Goal: Task Accomplishment & Management: Manage account settings

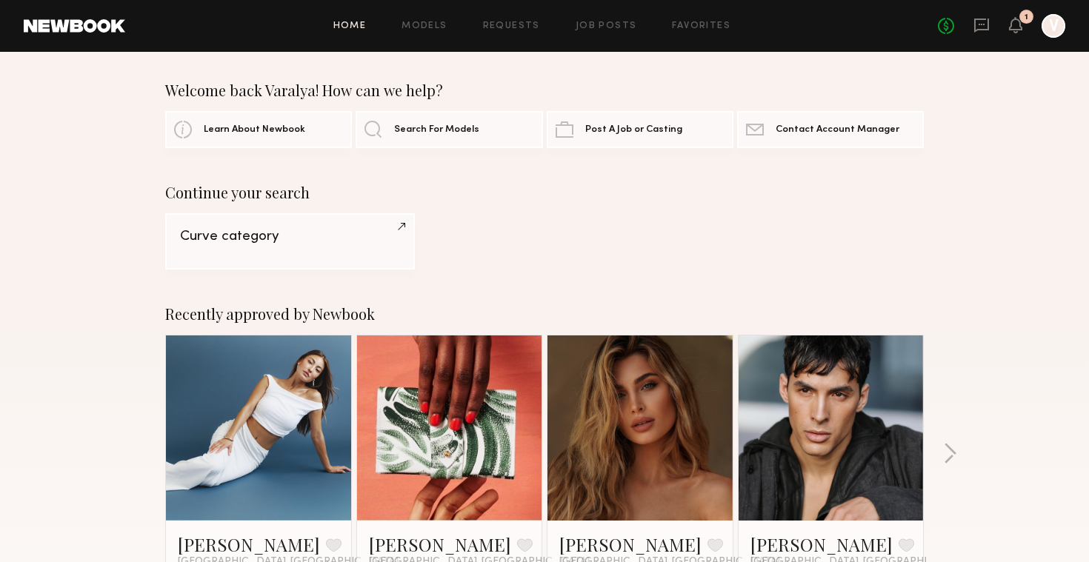
click at [1058, 27] on div at bounding box center [1053, 26] width 24 height 24
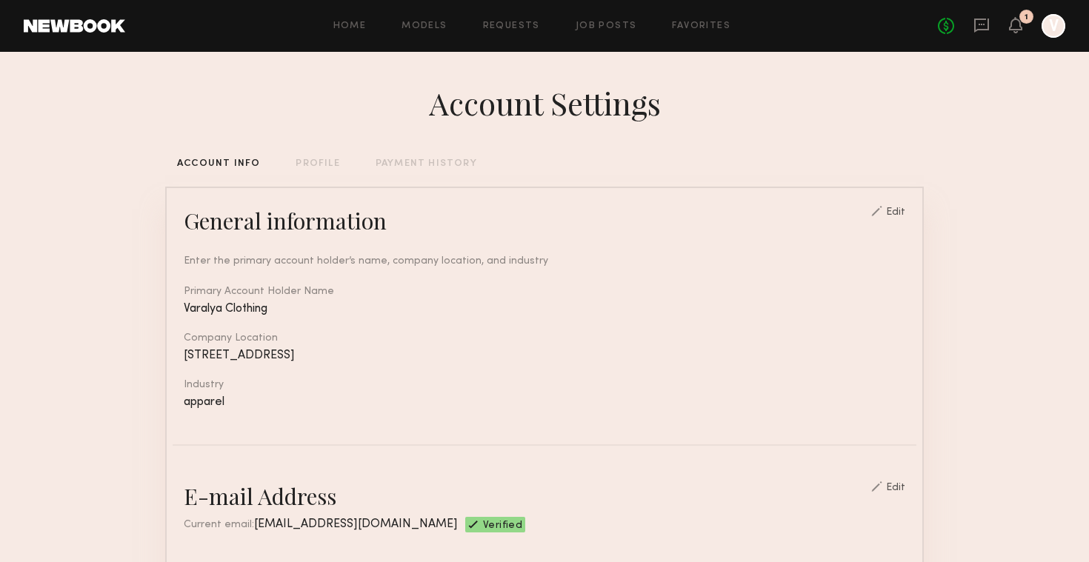
click at [310, 165] on div "PROFILE" at bounding box center [318, 164] width 44 height 10
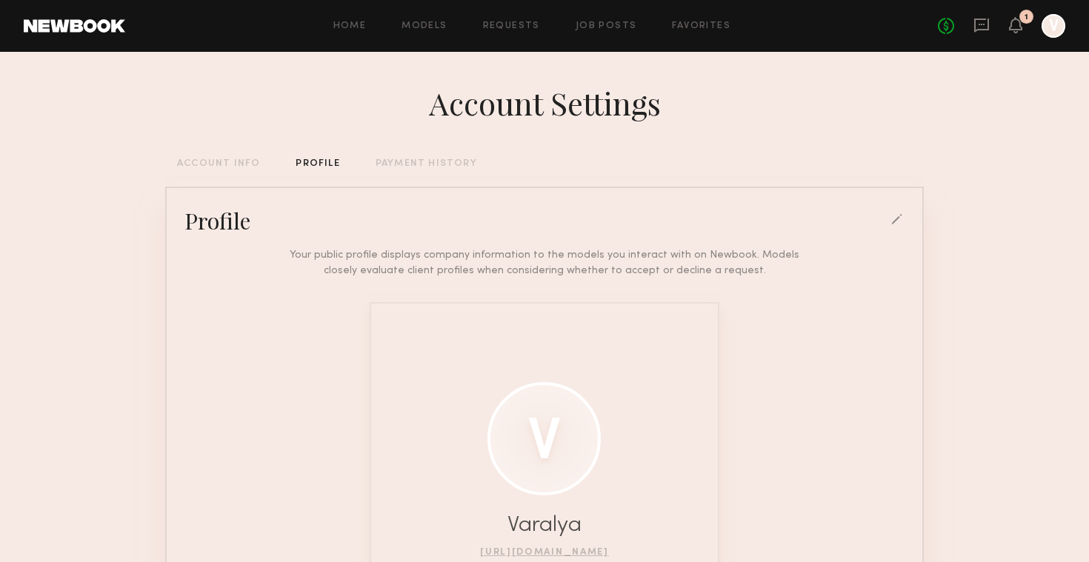
click at [236, 170] on div "Account Settings ACCOUNT INFO PROFILE PAYMENT HISTORY Profile Your public profi…" at bounding box center [544, 409] width 758 height 715
click at [233, 165] on div "ACCOUNT INFO" at bounding box center [218, 164] width 83 height 10
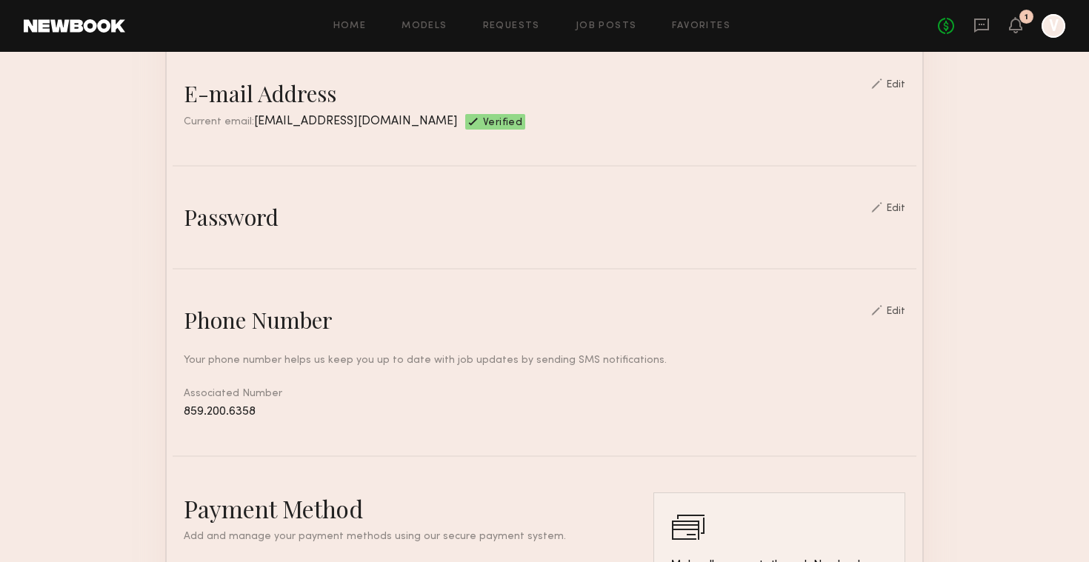
scroll to position [350, 0]
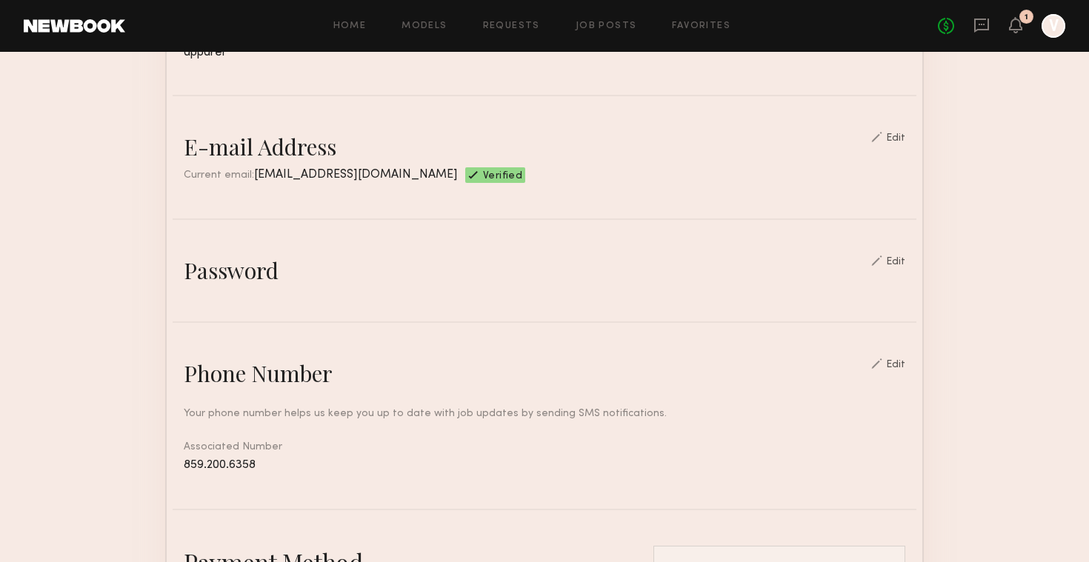
click at [904, 139] on div "Edit" at bounding box center [895, 138] width 19 height 10
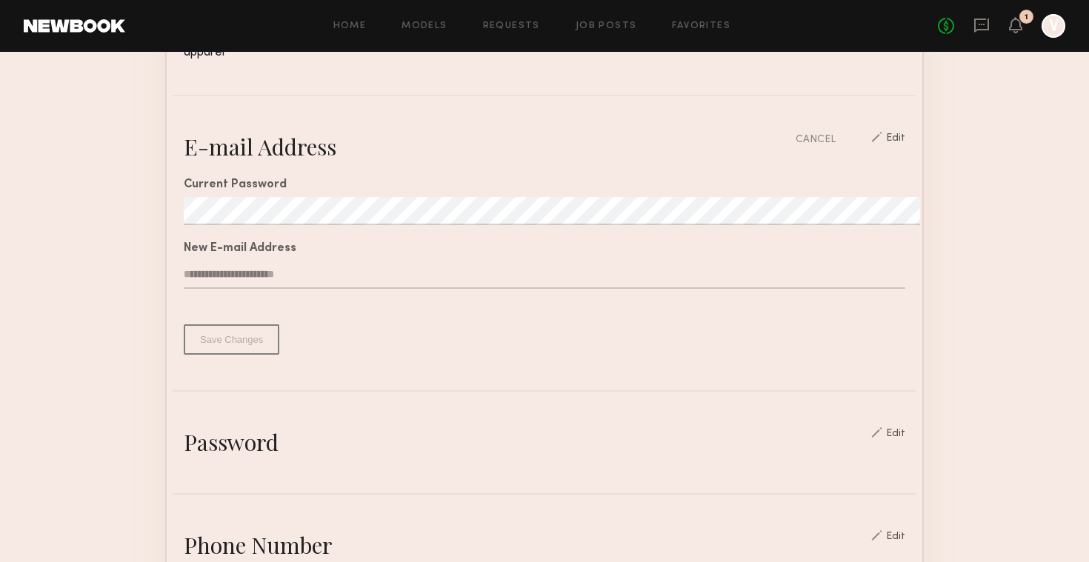
click at [224, 340] on button "Save Changes" at bounding box center [232, 339] width 96 height 30
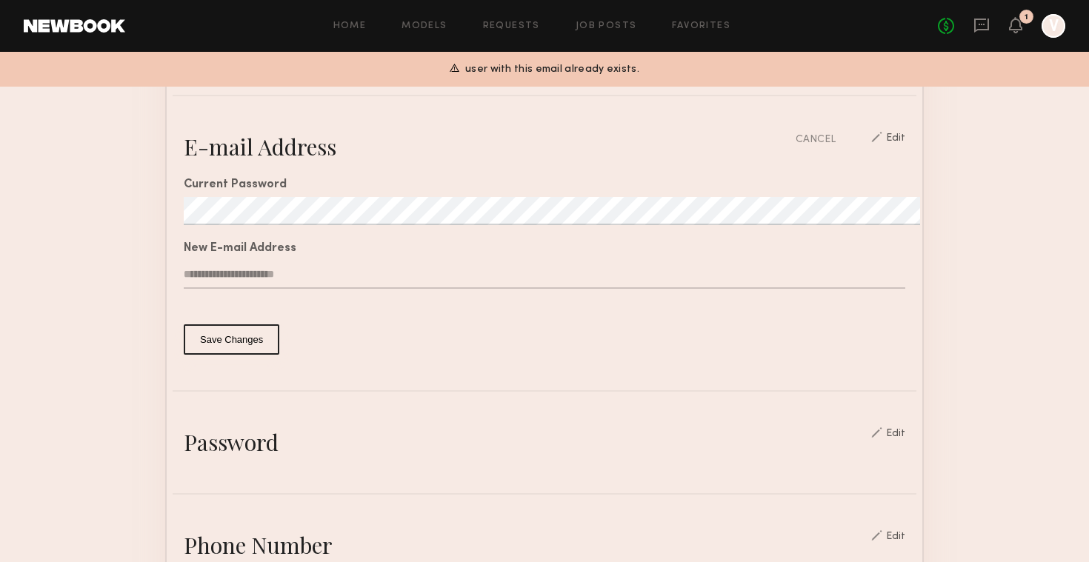
click at [387, 278] on input "**********" at bounding box center [544, 275] width 721 height 28
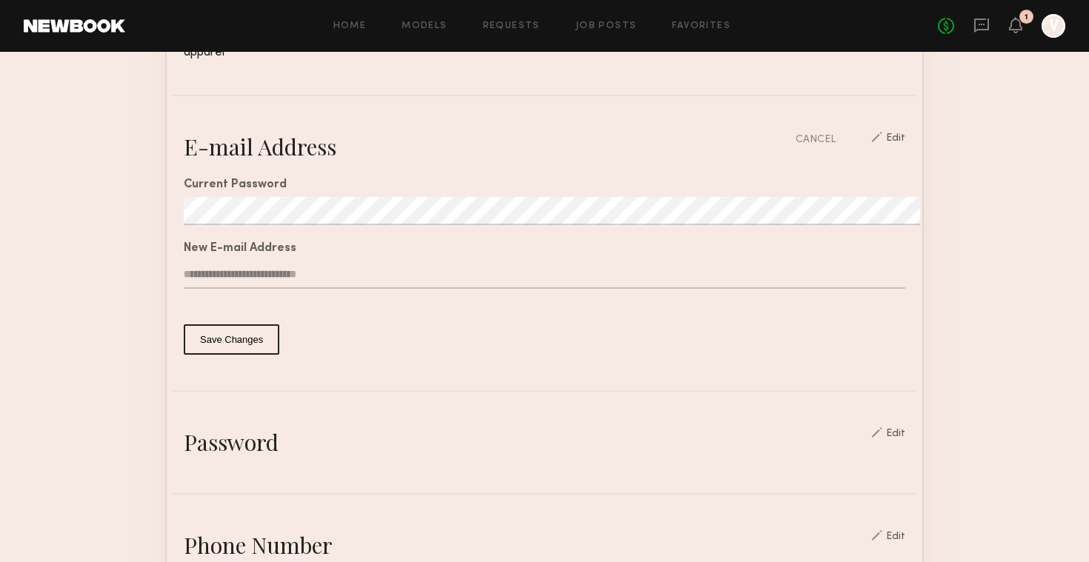
type input "**********"
click at [261, 340] on button "Save Changes" at bounding box center [232, 339] width 96 height 30
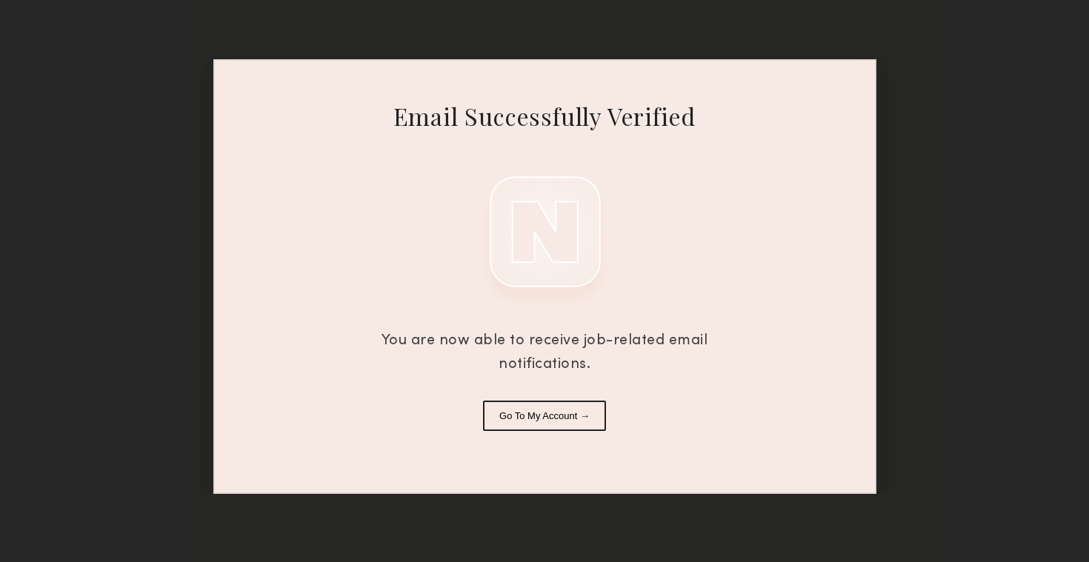
click at [581, 418] on button "Go To My Account →" at bounding box center [544, 416] width 123 height 30
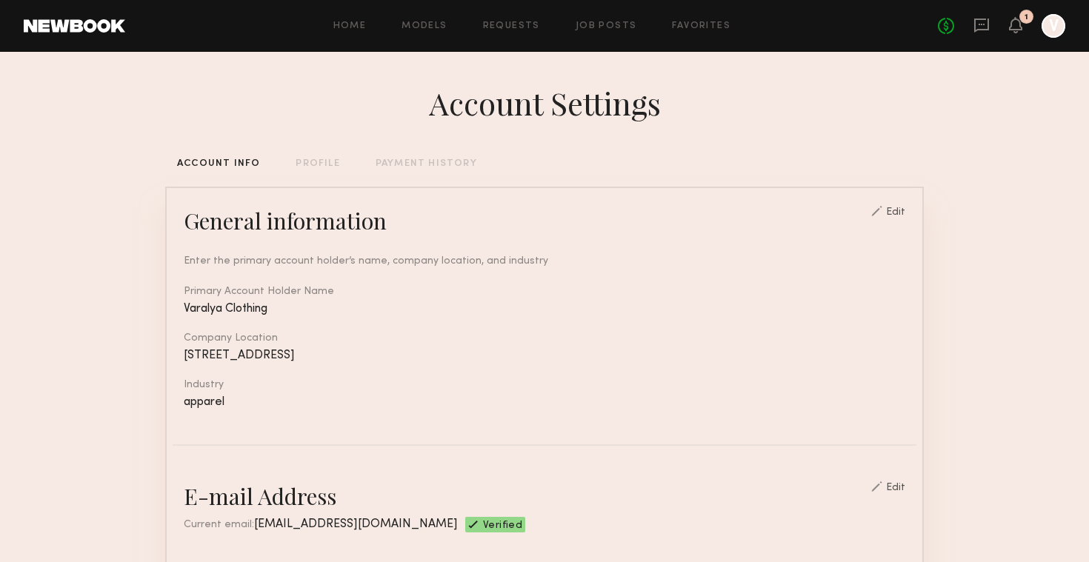
click at [1017, 28] on icon at bounding box center [1015, 24] width 12 height 10
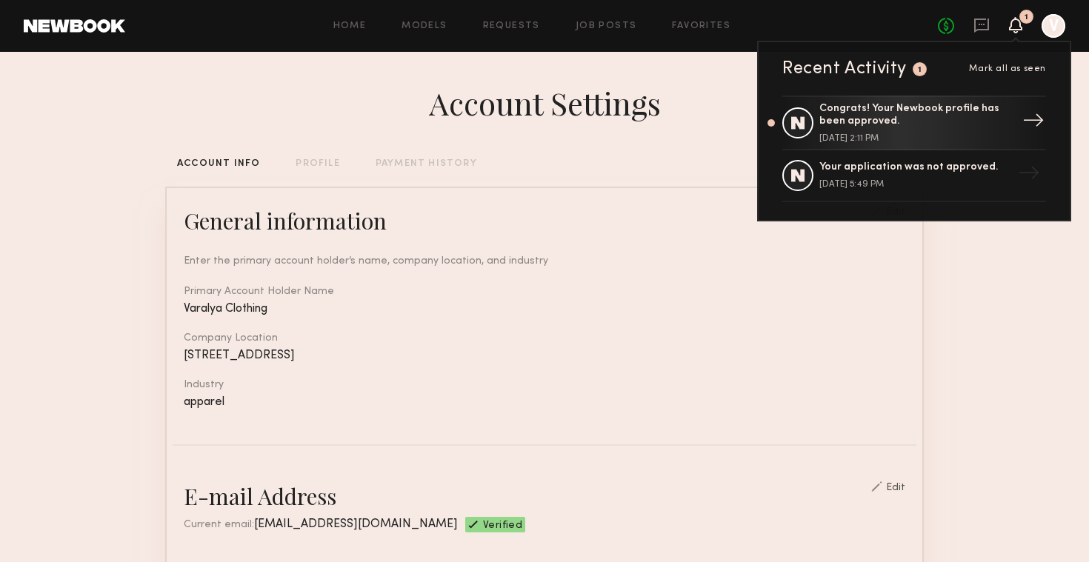
click at [931, 126] on div "Congrats! Your Newbook profile has been approved." at bounding box center [915, 115] width 193 height 25
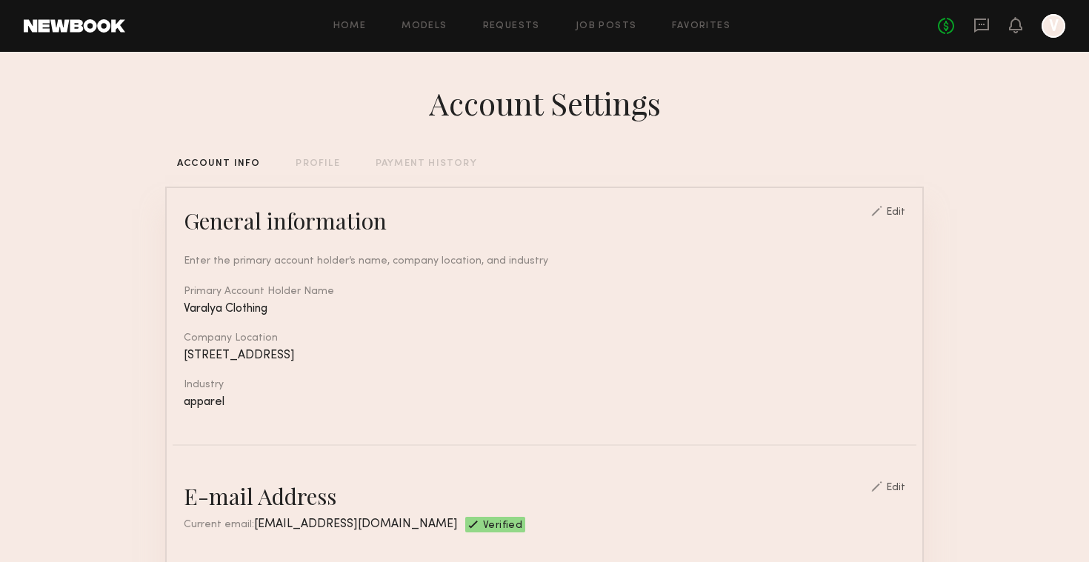
click at [1058, 30] on div at bounding box center [1053, 26] width 24 height 24
